Goal: Transaction & Acquisition: Purchase product/service

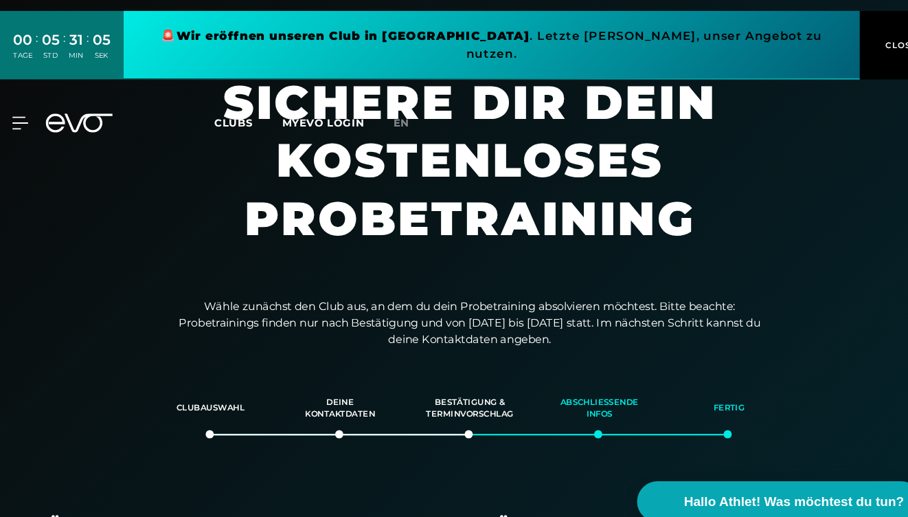
click at [66, 107] on icon at bounding box center [85, 116] width 63 height 18
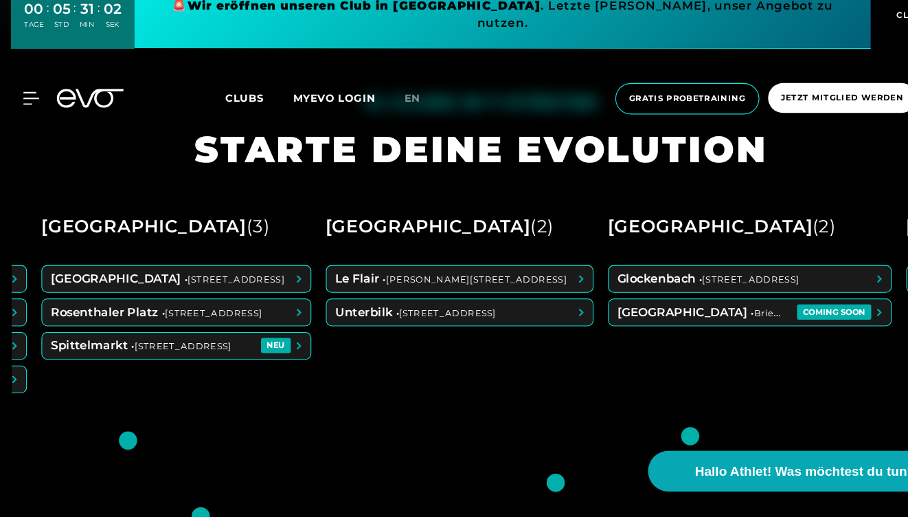
scroll to position [0, 254]
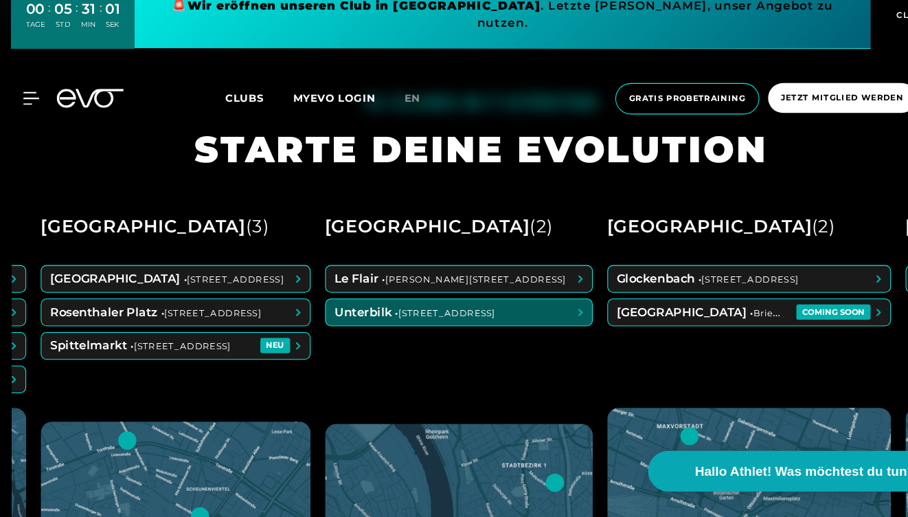
click at [412, 311] on span at bounding box center [434, 323] width 252 height 25
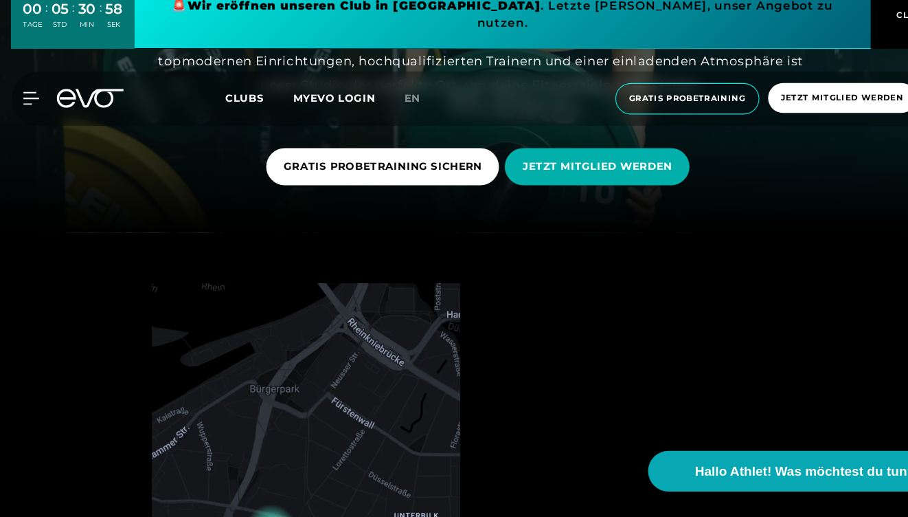
scroll to position [269, 0]
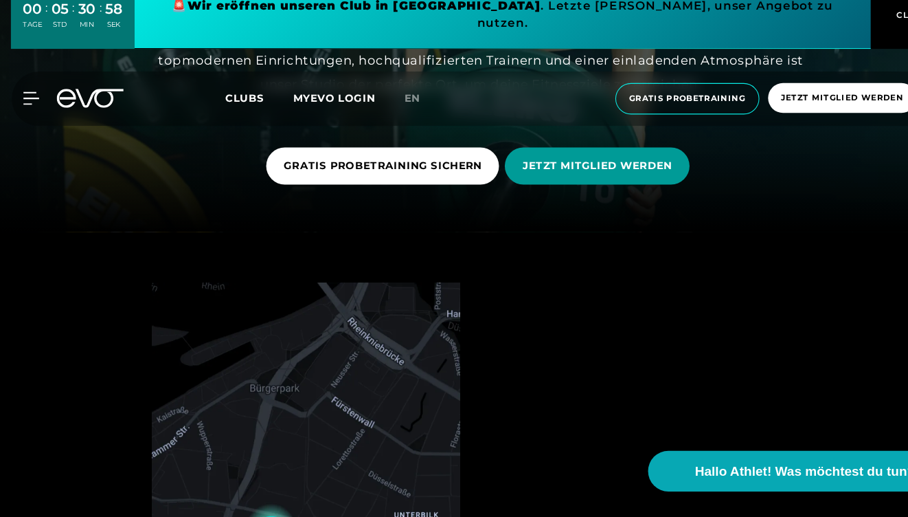
click at [525, 178] on span "JETZT MITGLIED WERDEN" at bounding box center [564, 185] width 142 height 14
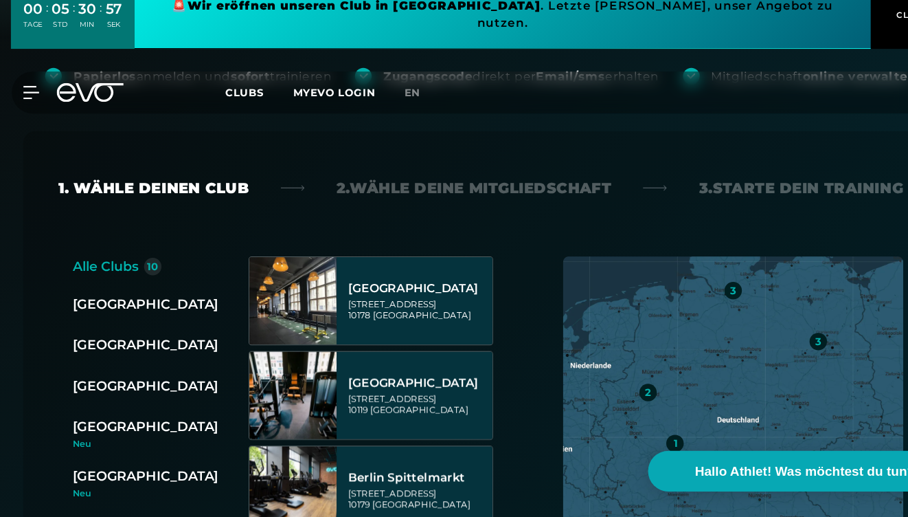
scroll to position [361, 0]
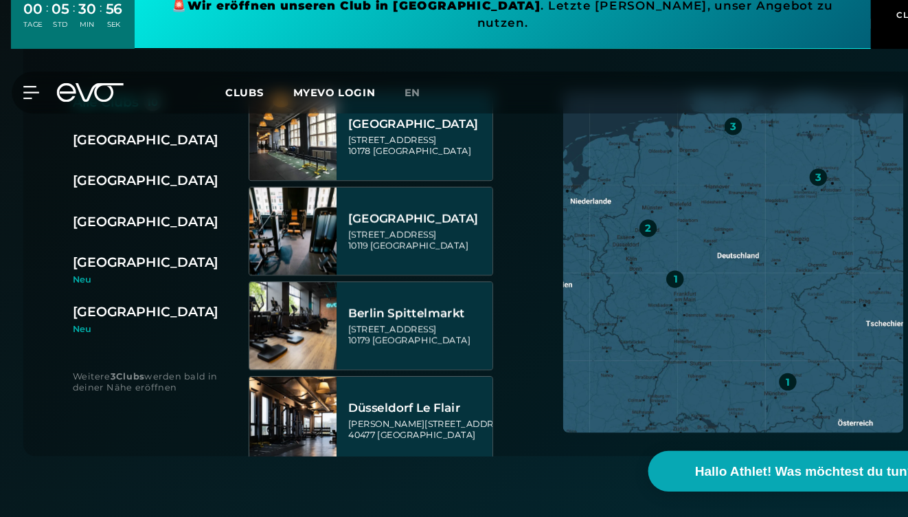
click at [212, 191] on div "2" at bounding box center [220, 199] width 16 height 16
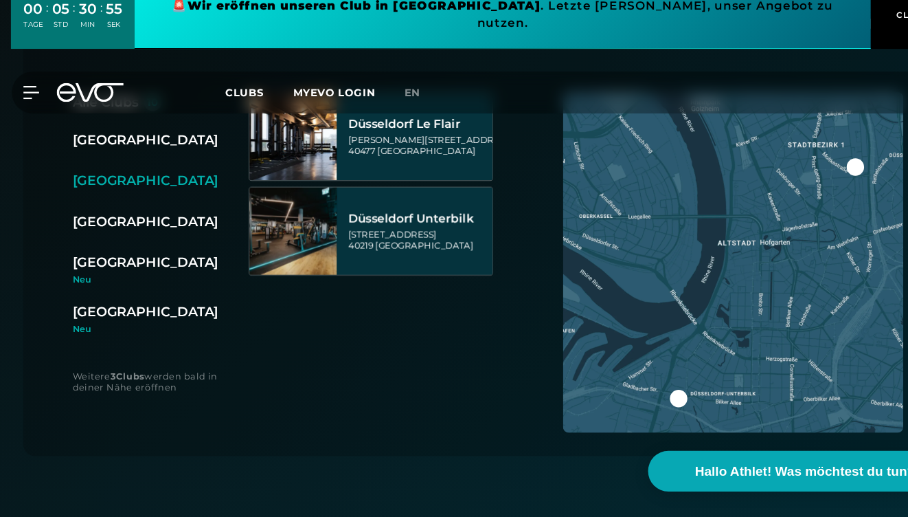
click at [432, 160] on div "Düsseldorf Le Flair Marc-Chagall-Straße 2 40477 Düsseldorf" at bounding box center [412, 157] width 188 height 82
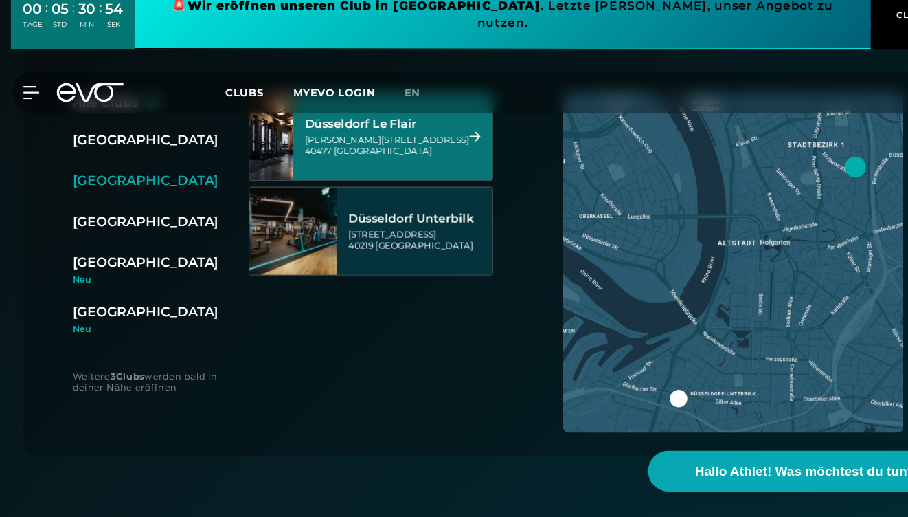
click at [405, 155] on div "Marc-Chagall-Straße 2 40477 Düsseldorf" at bounding box center [365, 165] width 155 height 21
click at [427, 216] on div "[GEOGRAPHIC_DATA] Unterbilk [STREET_ADDRESS]" at bounding box center [395, 246] width 133 height 60
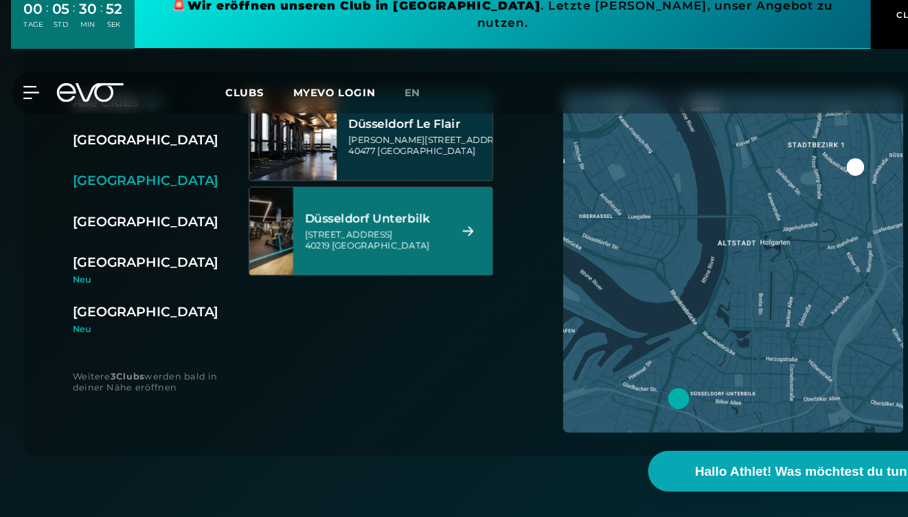
click at [410, 216] on div "[GEOGRAPHIC_DATA] Unterbilk [STREET_ADDRESS]" at bounding box center [354, 246] width 133 height 60
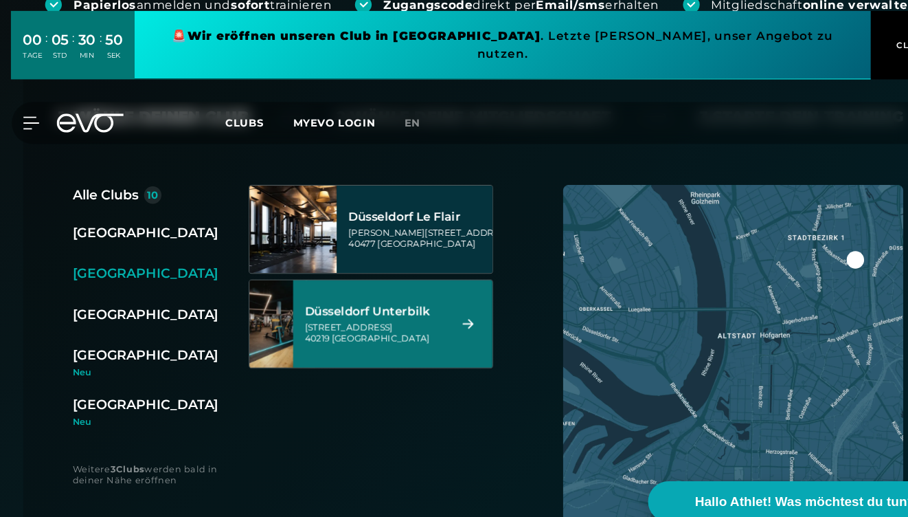
scroll to position [288, 0]
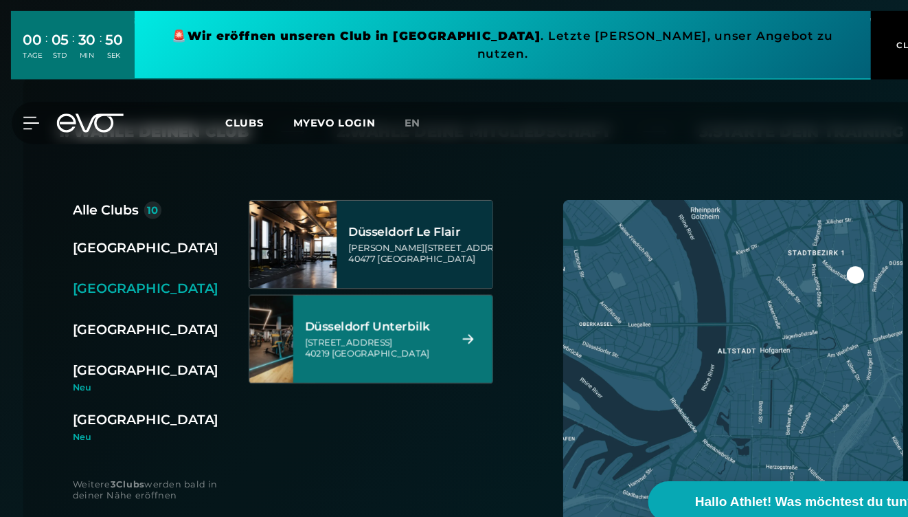
click at [384, 249] on div "Marc-Chagall-Straße 2 40477 Düsseldorf" at bounding box center [406, 239] width 155 height 21
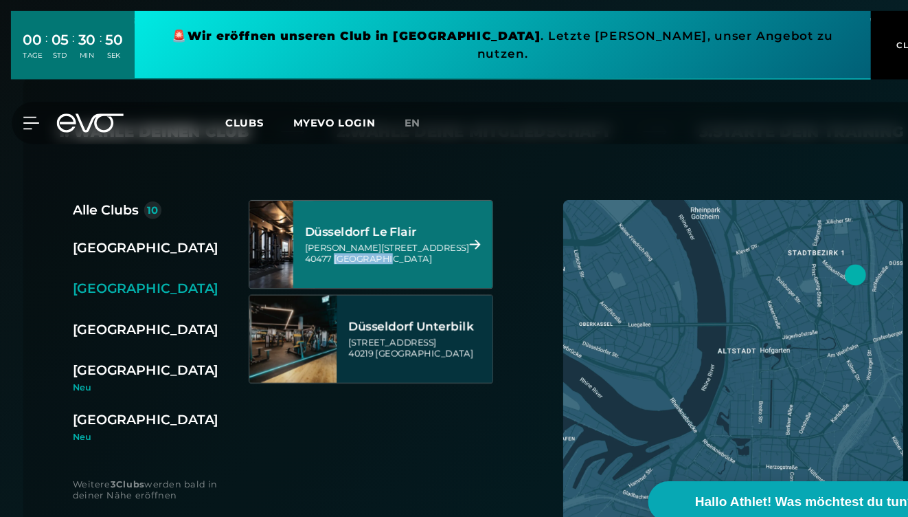
click at [384, 249] on div "Marc-Chagall-Straße 2 40477 Düsseldorf" at bounding box center [365, 239] width 155 height 21
click at [443, 228] on div at bounding box center [448, 231] width 11 height 10
click at [449, 234] on icon at bounding box center [448, 231] width 11 height 10
click at [100, 260] on div "Berlin 3 Düsseldorf 2 Hamburg 3 München 1 Neu Wiesbaden 1 Neu" at bounding box center [154, 321] width 170 height 192
click at [103, 232] on div "[GEOGRAPHIC_DATA]" at bounding box center [137, 234] width 137 height 19
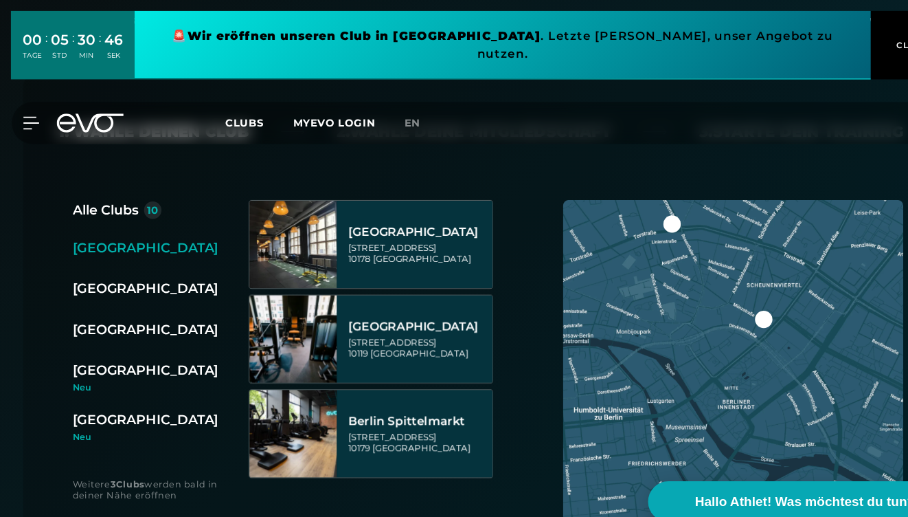
click at [103, 277] on div "[GEOGRAPHIC_DATA]" at bounding box center [137, 272] width 137 height 19
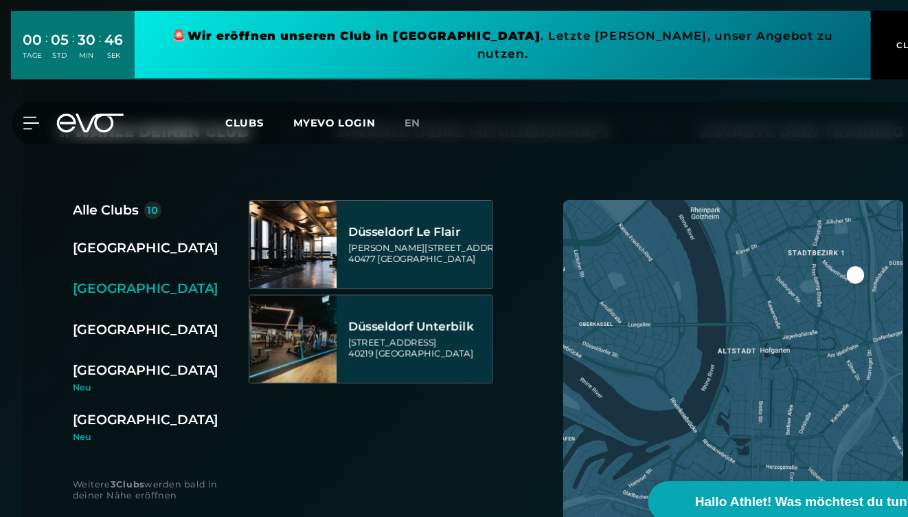
click at [335, 238] on div "Marc-Chagall-Straße 2 40477 Düsseldorf" at bounding box center [406, 239] width 155 height 21
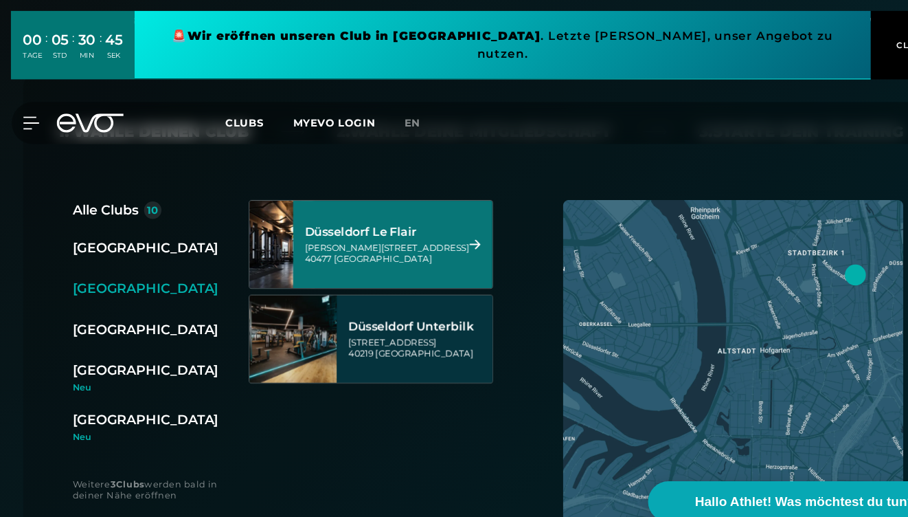
click at [335, 238] on div "Marc-Chagall-Straße 2 40477 Düsseldorf" at bounding box center [365, 239] width 155 height 21
click at [93, 236] on div "[GEOGRAPHIC_DATA]" at bounding box center [137, 234] width 137 height 19
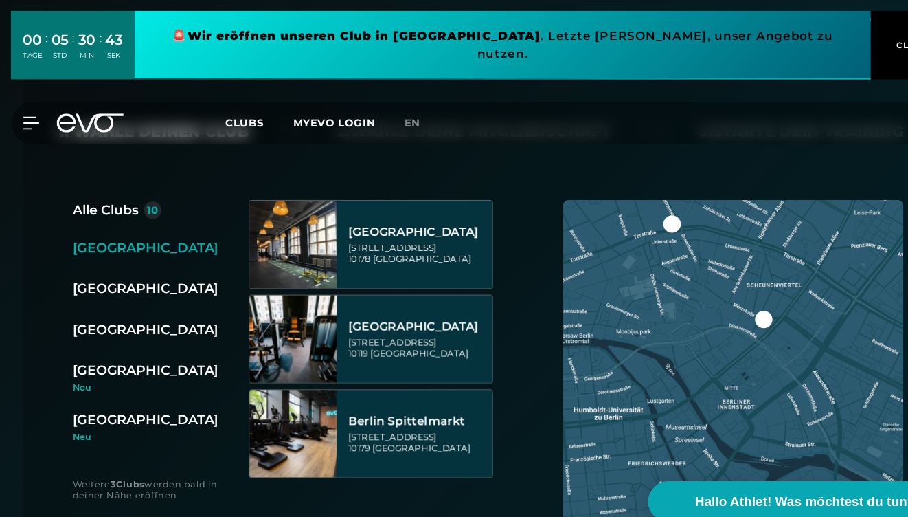
click at [371, 241] on div "Rosa-Luxemburg-Straße 14 10178 Berlin" at bounding box center [395, 239] width 133 height 21
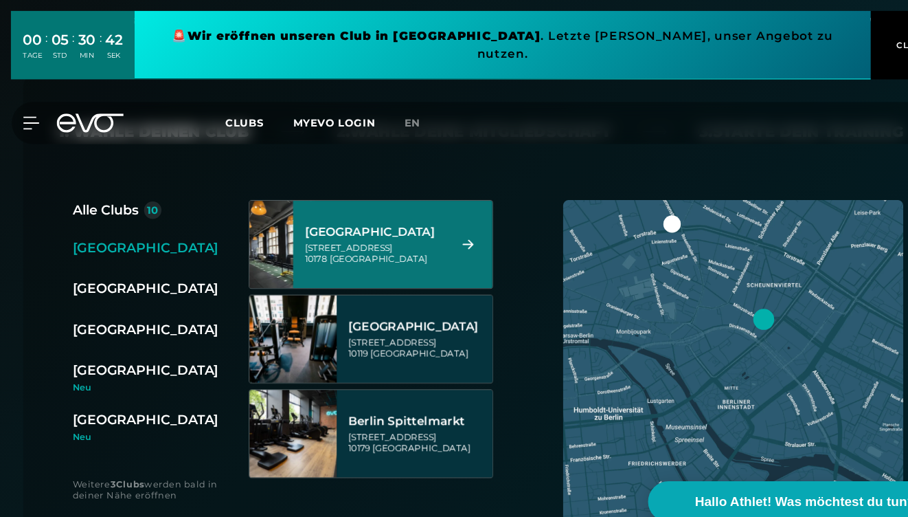
click at [371, 241] on div "Rosa-Luxemburg-Straße 14 10178 Berlin" at bounding box center [354, 239] width 133 height 21
click at [445, 233] on icon at bounding box center [442, 231] width 24 height 10
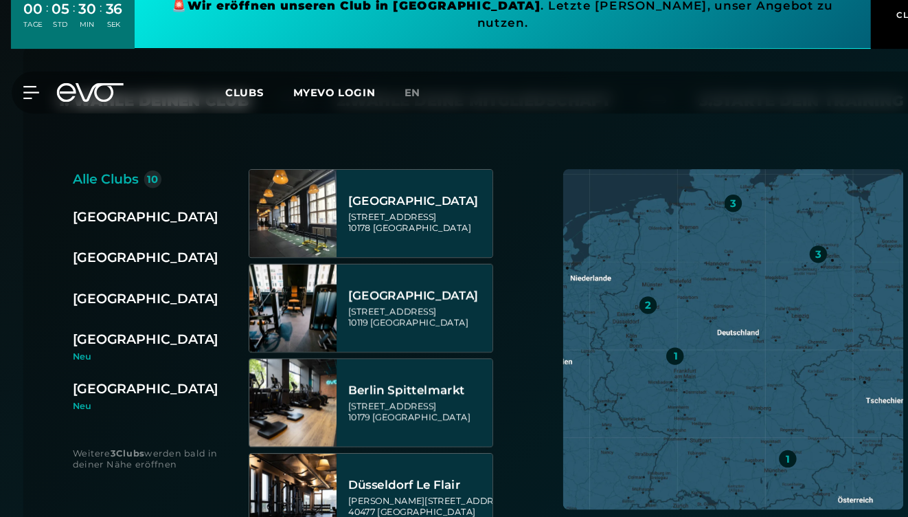
click at [134, 270] on div "[GEOGRAPHIC_DATA]" at bounding box center [137, 272] width 137 height 19
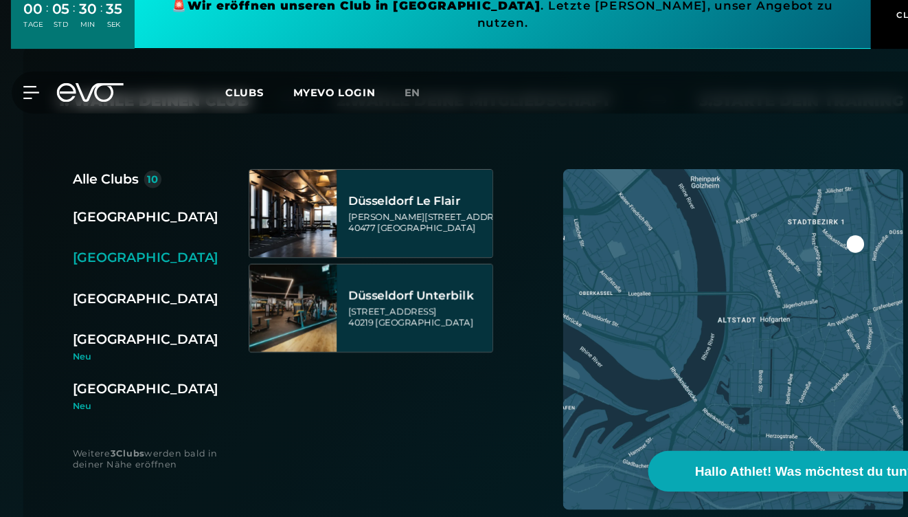
click at [366, 314] on div "Düsseldorf Unterbilk" at bounding box center [395, 308] width 133 height 14
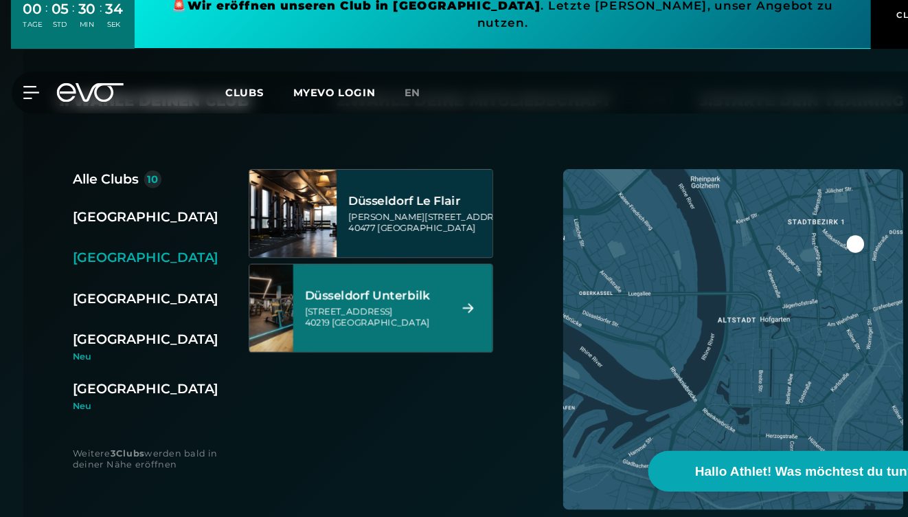
click at [434, 326] on div "[GEOGRAPHIC_DATA] Unterbilk [STREET_ADDRESS]" at bounding box center [371, 319] width 188 height 82
click at [441, 321] on icon at bounding box center [442, 320] width 24 height 10
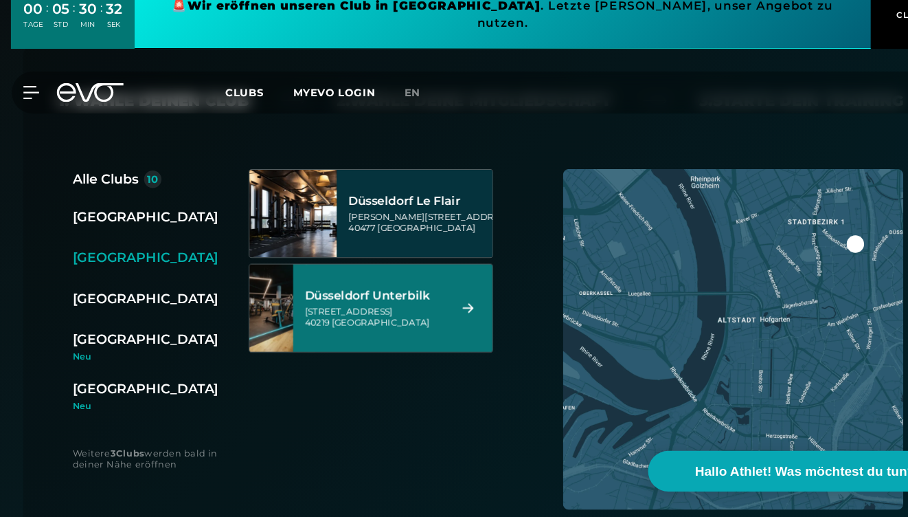
click at [441, 321] on icon at bounding box center [442, 320] width 24 height 10
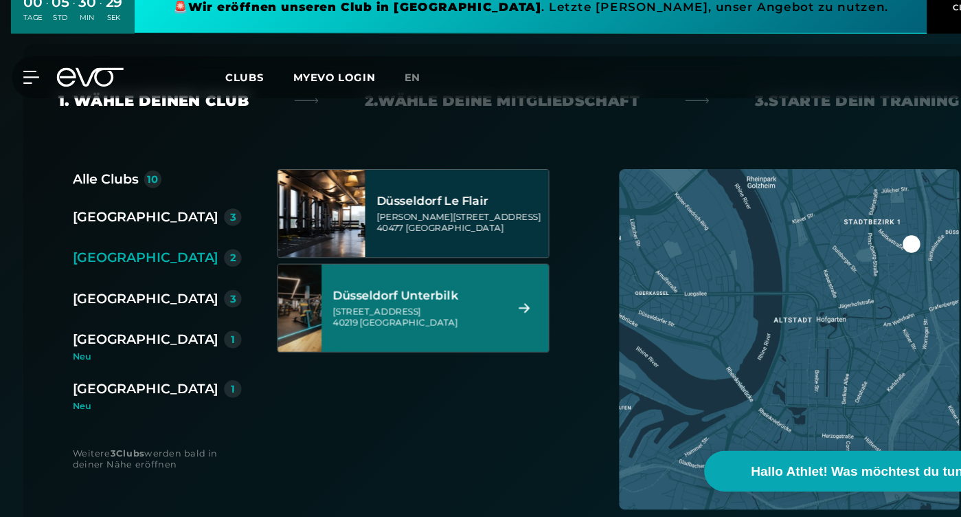
click at [473, 284] on div "[GEOGRAPHIC_DATA] Unterbilk [STREET_ADDRESS]" at bounding box center [411, 319] width 215 height 82
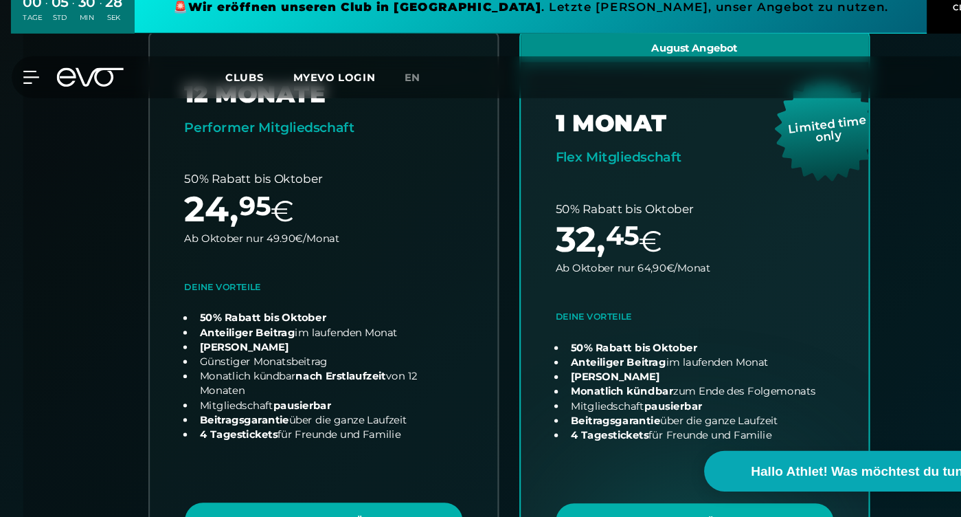
scroll to position [421, 0]
